Goal: Complete application form

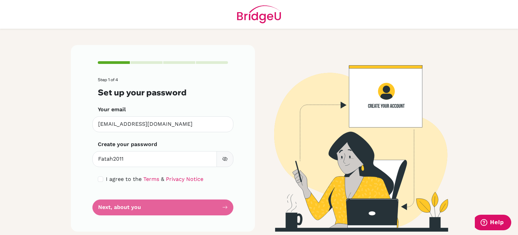
click at [114, 172] on form "Step 1 of 4 Set up your password Your email arga.2029@mis.sch.id Invalid email …" at bounding box center [163, 146] width 130 height 138
click at [114, 178] on span "I agree to the" at bounding box center [124, 178] width 36 height 6
click at [99, 179] on input "checkbox" at bounding box center [100, 178] width 5 height 5
checkbox input "true"
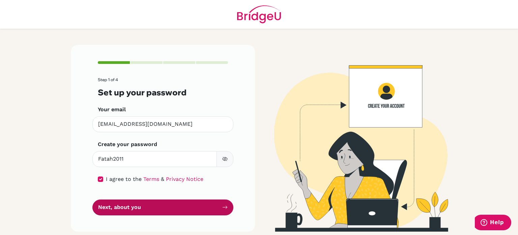
click at [127, 207] on button "Next, about you" at bounding box center [162, 207] width 141 height 16
click at [125, 213] on button "Next, about you" at bounding box center [162, 207] width 141 height 16
click at [127, 209] on button "Next, about you" at bounding box center [162, 207] width 141 height 16
click at [212, 210] on button "Next, about you" at bounding box center [162, 207] width 141 height 16
click at [216, 206] on button "Next, about you" at bounding box center [162, 207] width 141 height 16
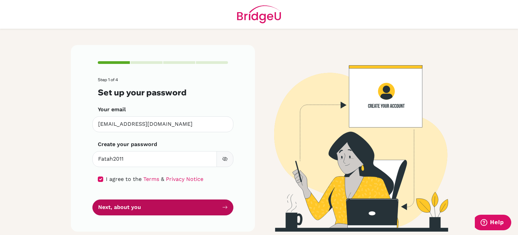
click at [216, 206] on button "Next, about you" at bounding box center [162, 207] width 141 height 16
click at [216, 207] on button "Next, about you" at bounding box center [162, 207] width 141 height 16
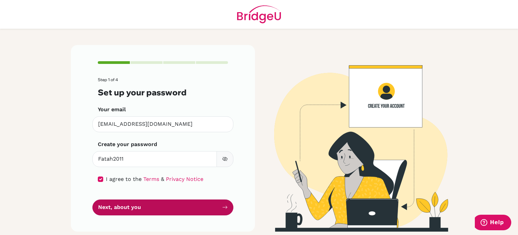
click at [216, 207] on button "Next, about you" at bounding box center [162, 207] width 141 height 16
click at [215, 207] on button "Next, about you" at bounding box center [162, 207] width 141 height 16
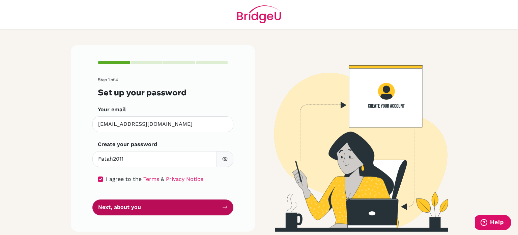
click at [215, 207] on button "Next, about you" at bounding box center [162, 207] width 141 height 16
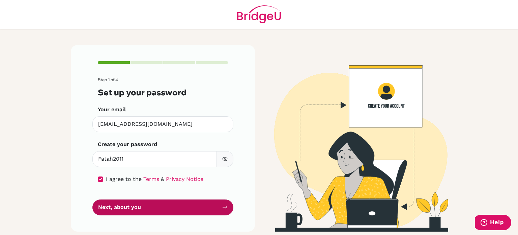
click at [215, 207] on button "Next, about you" at bounding box center [162, 207] width 141 height 16
drag, startPoint x: 215, startPoint y: 207, endPoint x: 210, endPoint y: 210, distance: 6.2
click at [210, 210] on button "Next, about you" at bounding box center [162, 207] width 141 height 16
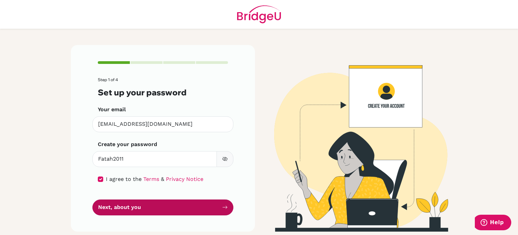
click at [210, 210] on button "Next, about you" at bounding box center [162, 207] width 141 height 16
click at [186, 208] on button "Next, about you" at bounding box center [162, 207] width 141 height 16
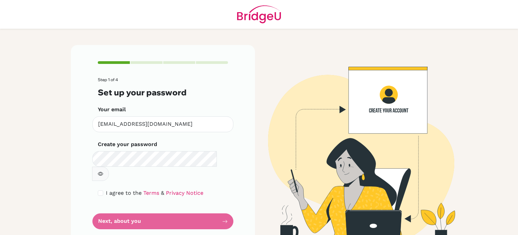
click at [181, 197] on form "Step 1 of 4 Set up your password Your email [EMAIL_ADDRESS][DOMAIN_NAME] Invali…" at bounding box center [163, 153] width 130 height 152
click at [183, 200] on form "Step 1 of 4 Set up your password Your email [EMAIL_ADDRESS][DOMAIN_NAME] Invali…" at bounding box center [163, 153] width 130 height 152
click at [118, 189] on label "I agree to the Terms & Privacy Notice" at bounding box center [155, 193] width 98 height 8
click at [98, 190] on input "checkbox" at bounding box center [100, 192] width 5 height 5
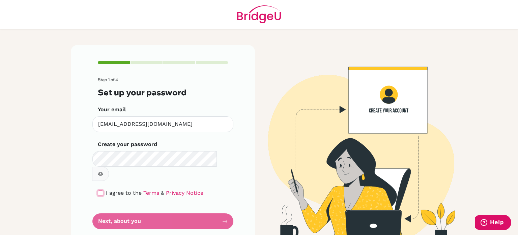
checkbox input "true"
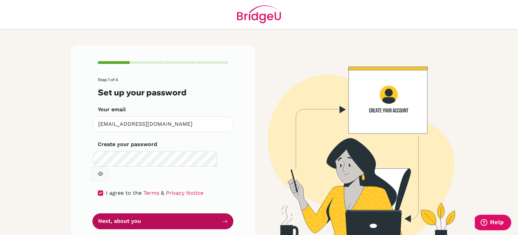
click at [121, 213] on button "Next, about you" at bounding box center [162, 221] width 141 height 16
